Goal: Task Accomplishment & Management: Use online tool/utility

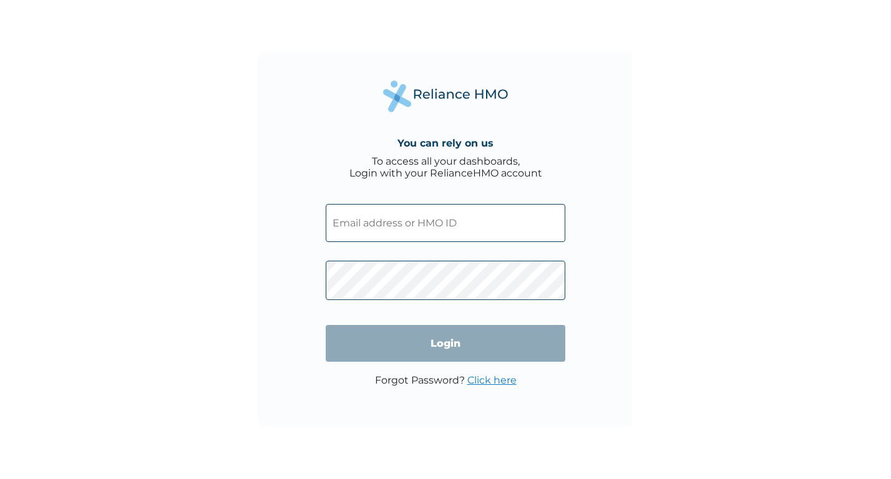
click at [223, 215] on div "You can rely on us To access all your dashboards, Login with your RelianceHMO a…" at bounding box center [445, 239] width 891 height 479
click at [388, 218] on input "text" at bounding box center [446, 223] width 240 height 38
type input "SPR/10003/A"
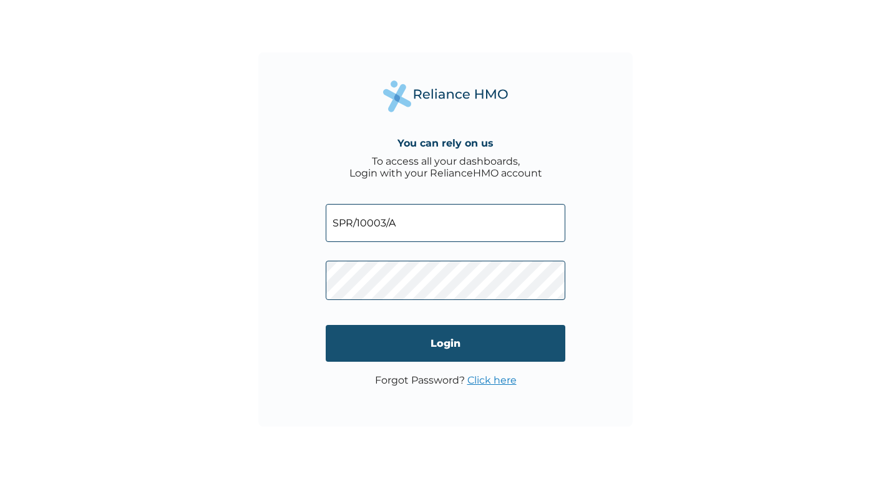
click at [400, 343] on input "Login" at bounding box center [446, 343] width 240 height 37
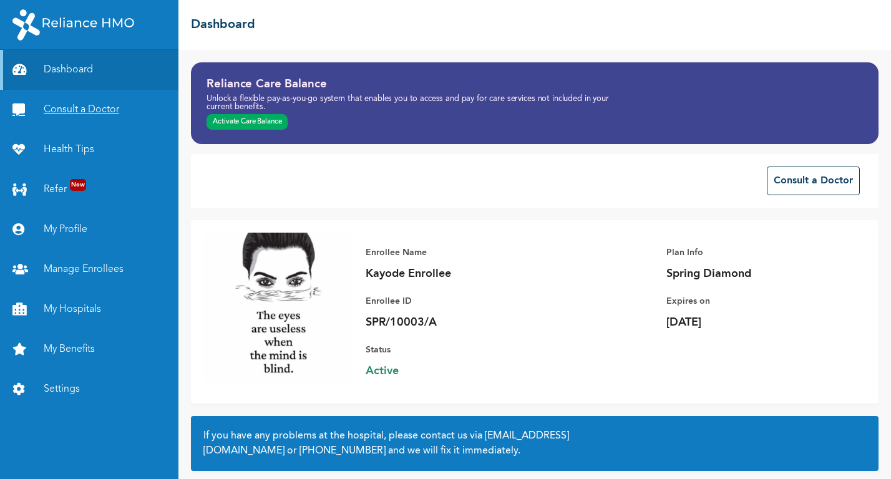
click at [89, 112] on link "Consult a Doctor" at bounding box center [89, 110] width 178 height 40
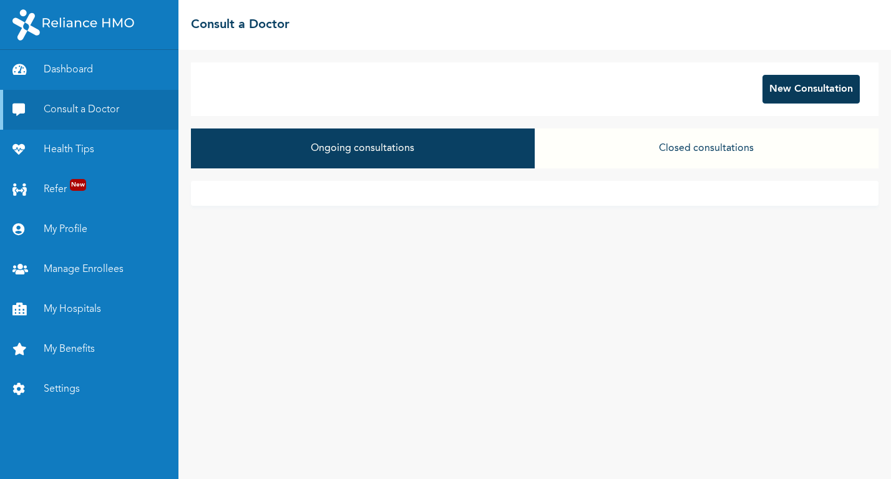
click at [801, 92] on button "New Consultation" at bounding box center [811, 89] width 97 height 29
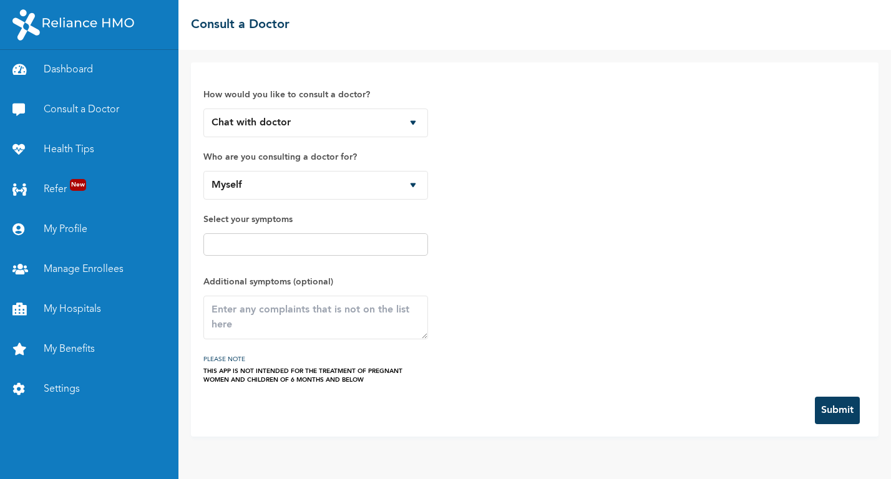
click at [570, 215] on div "How would you like to consult a doctor? Chat with doctor Phone Call Who are you…" at bounding box center [534, 229] width 663 height 309
click at [311, 239] on input "text" at bounding box center [315, 244] width 217 height 15
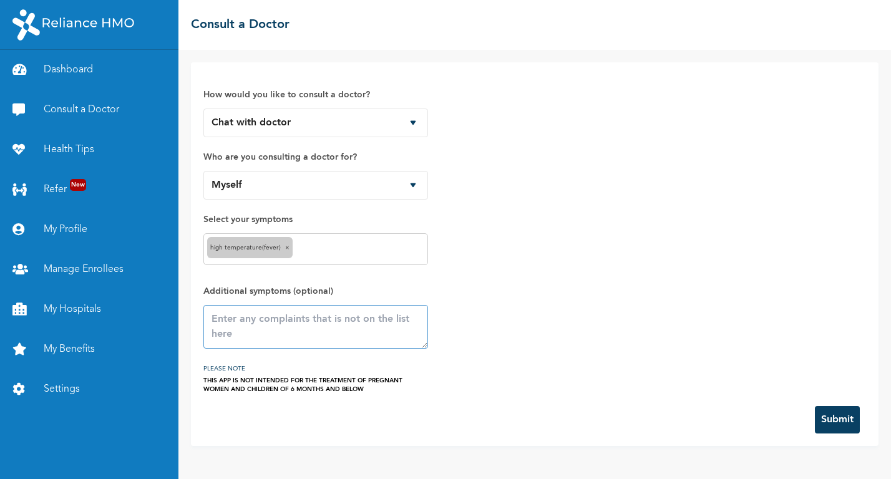
click at [269, 339] on textarea at bounding box center [315, 327] width 225 height 44
type textarea "notification test"
click at [831, 417] on button "Submit" at bounding box center [837, 419] width 45 height 27
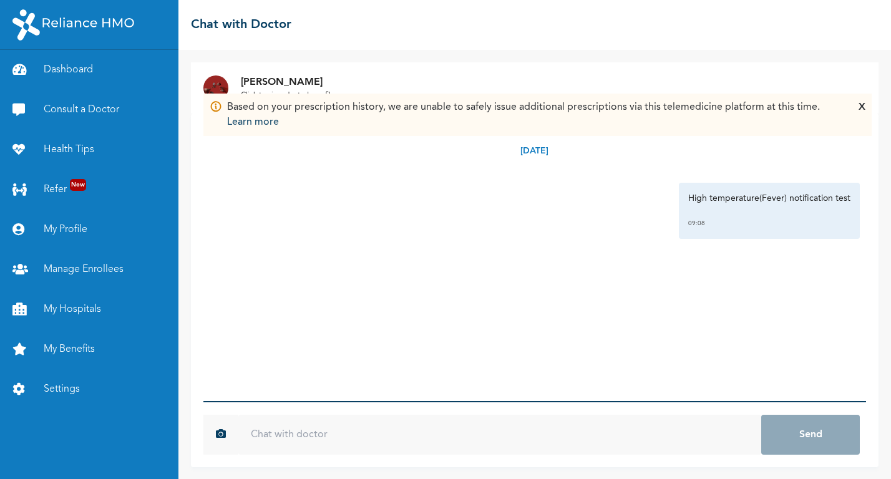
scroll to position [1, 0]
click at [517, 251] on div "Hello 09:17" at bounding box center [535, 285] width 650 height 69
click at [63, 74] on link "Dashboard" at bounding box center [89, 70] width 178 height 40
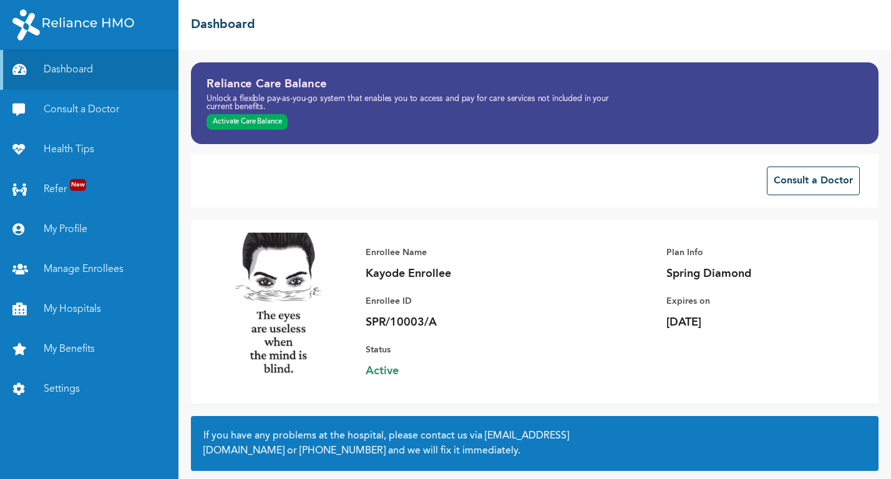
drag, startPoint x: 794, startPoint y: 322, endPoint x: 658, endPoint y: 319, distance: 136.1
click at [658, 319] on div "Enrollee Name Kayode Enrollee Enrollee ID SPR/10003/A Plan Info Spring Diamond …" at bounding box center [609, 312] width 513 height 158
click at [744, 361] on div "Enrollee Name Kayode Enrollee Enrollee ID SPR/10003/A Plan Info Spring Diamond …" at bounding box center [609, 312] width 513 height 158
click at [90, 104] on link "Consult a Doctor" at bounding box center [89, 110] width 178 height 40
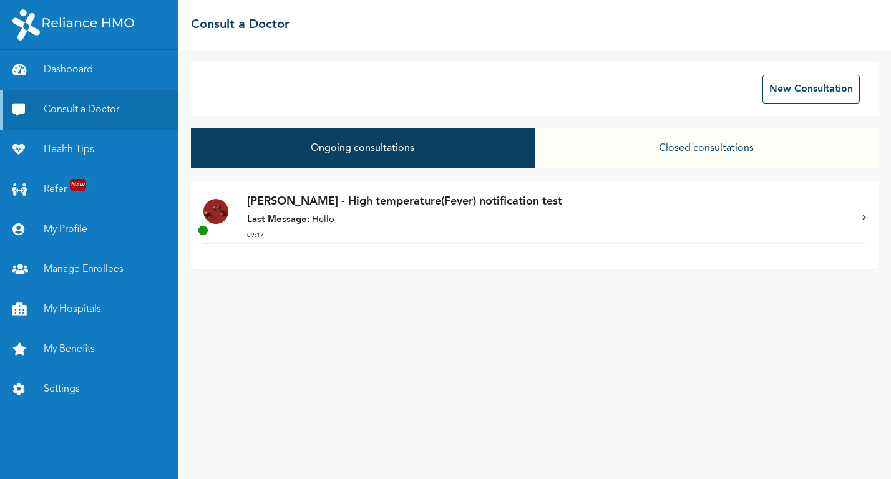
click at [381, 214] on p "Last Message: Hello" at bounding box center [548, 220] width 603 height 14
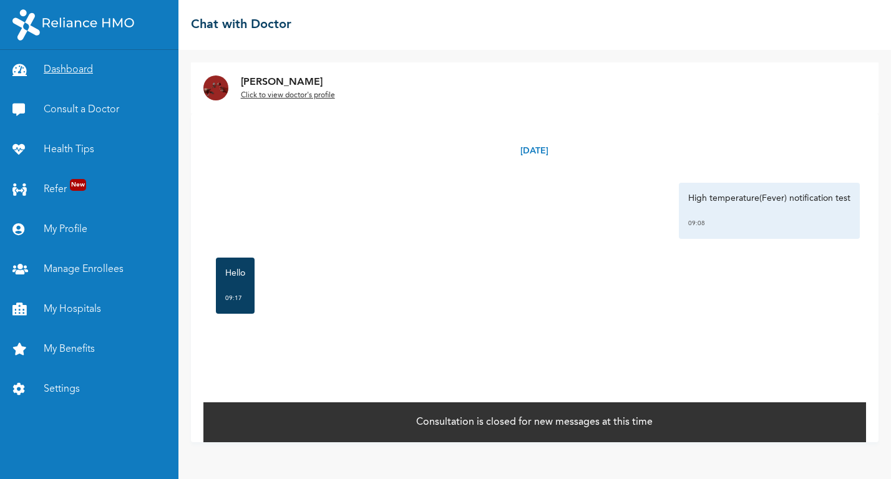
click at [71, 72] on link "Dashboard" at bounding box center [89, 70] width 178 height 40
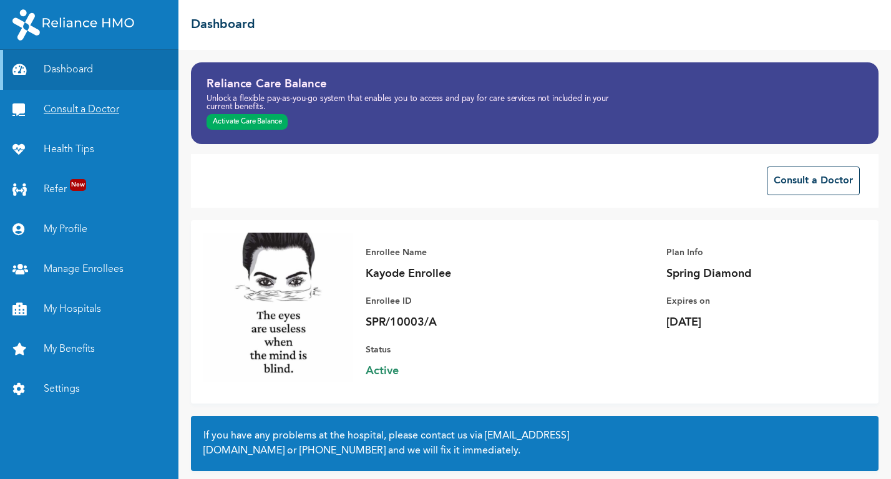
click at [74, 113] on link "Consult a Doctor" at bounding box center [89, 110] width 178 height 40
